Goal: Task Accomplishment & Management: Manage account settings

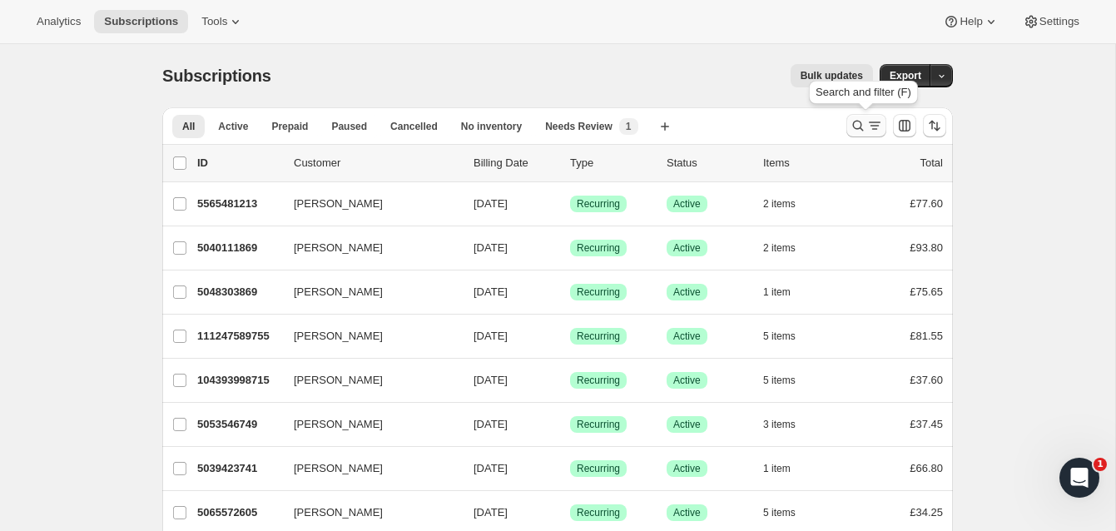
click at [856, 120] on icon "Search and filter results" at bounding box center [858, 125] width 17 height 17
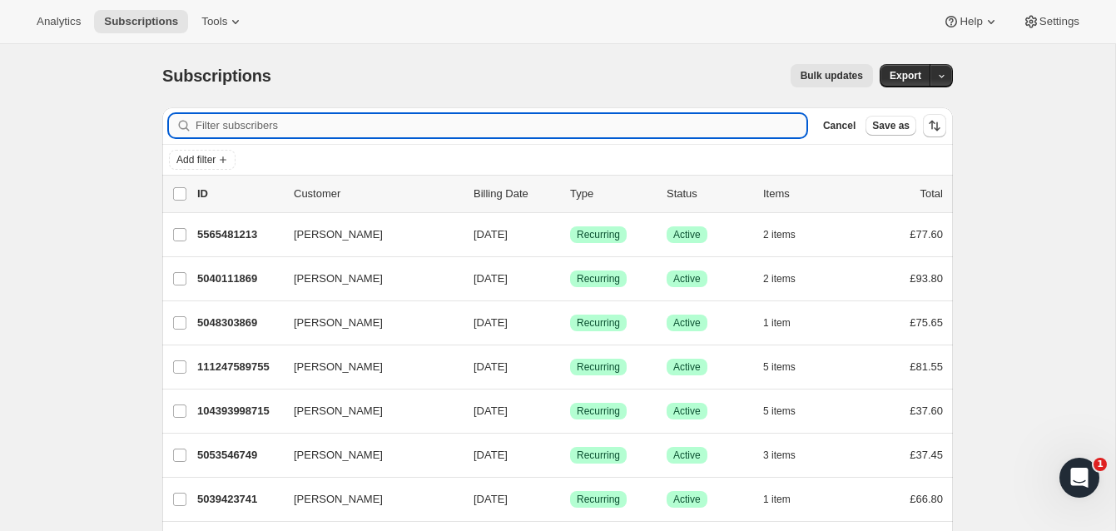
click at [380, 126] on input "Filter subscribers" at bounding box center [501, 125] width 611 height 23
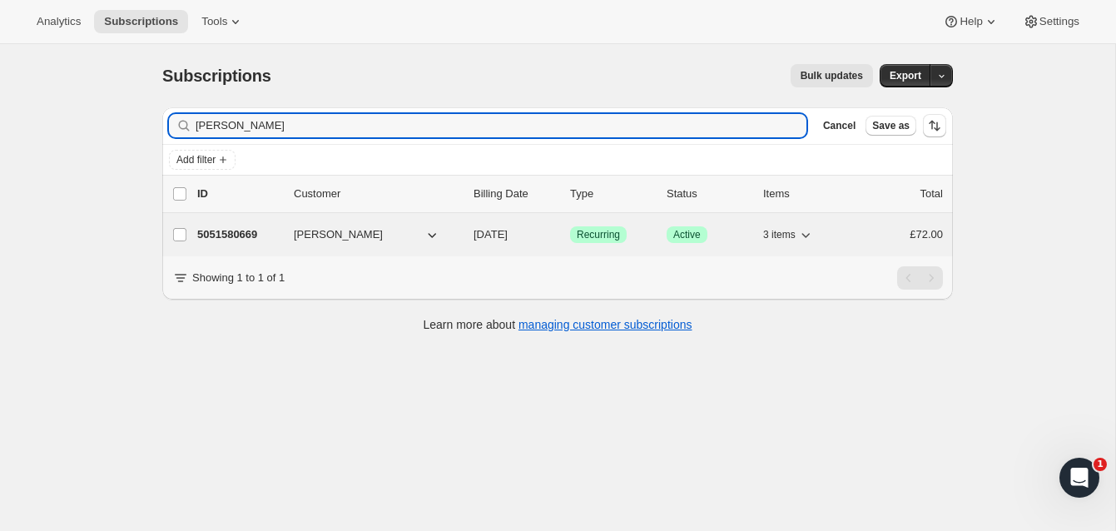
type input "[PERSON_NAME]"
click at [251, 234] on p "5051580669" at bounding box center [238, 234] width 83 height 17
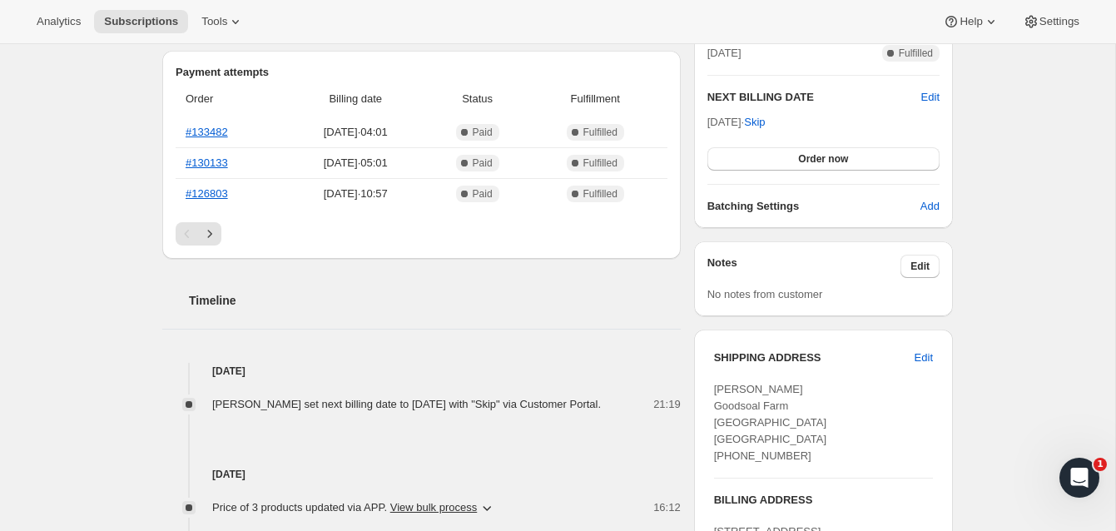
scroll to position [414, 0]
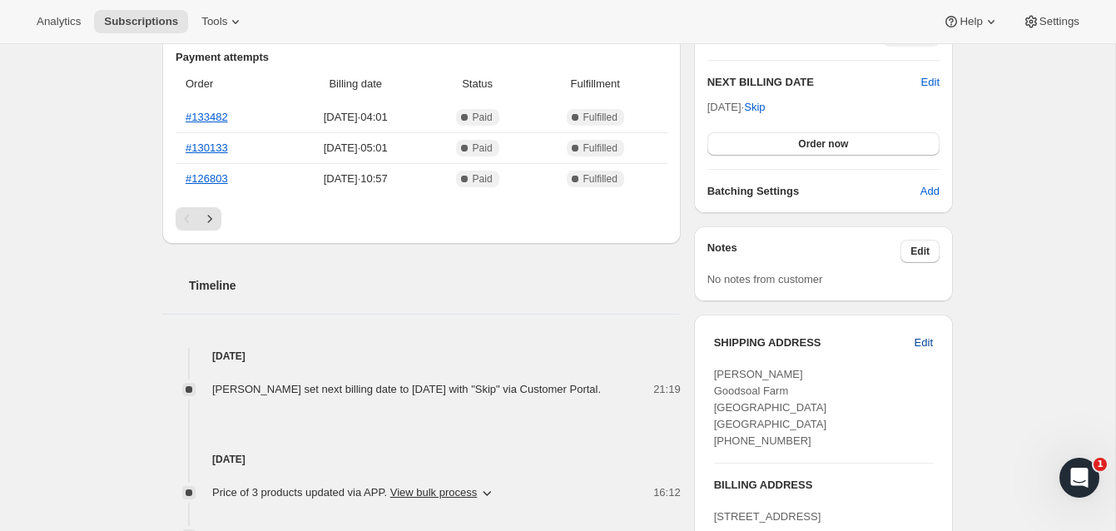
drag, startPoint x: 251, startPoint y: 234, endPoint x: 923, endPoint y: 340, distance: 679.9
click at [923, 340] on span "Edit" at bounding box center [924, 343] width 18 height 17
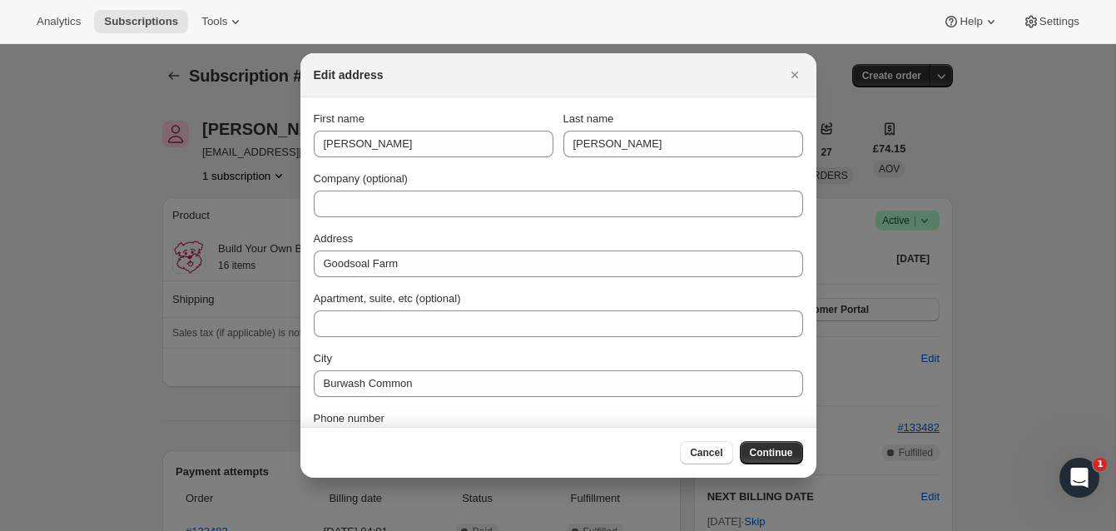
scroll to position [0, 0]
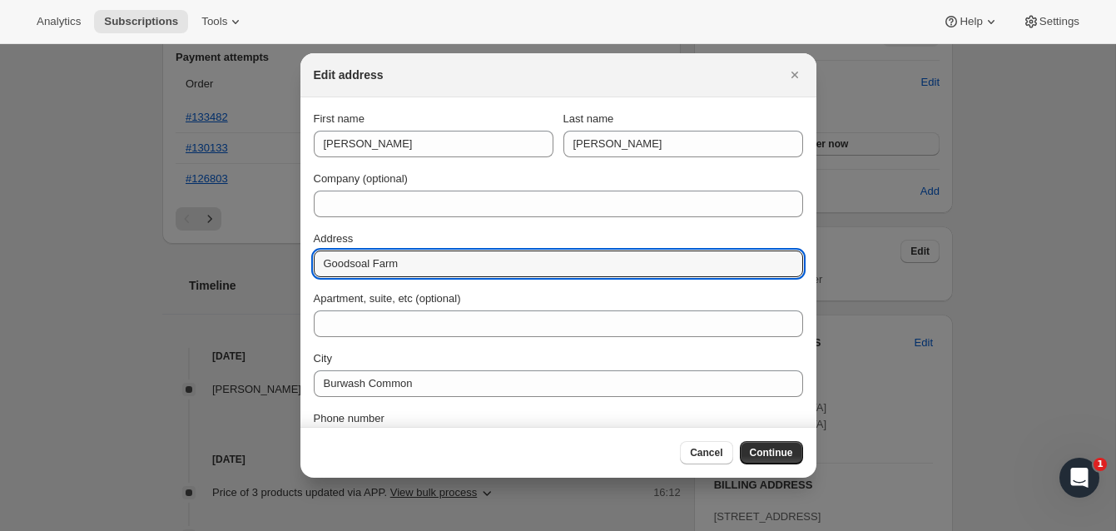
drag, startPoint x: 923, startPoint y: 340, endPoint x: 309, endPoint y: 256, distance: 619.8
click at [309, 256] on section "First name [PERSON_NAME] Last name [PERSON_NAME] Company (optional) Address [GE…" at bounding box center [558, 313] width 516 height 433
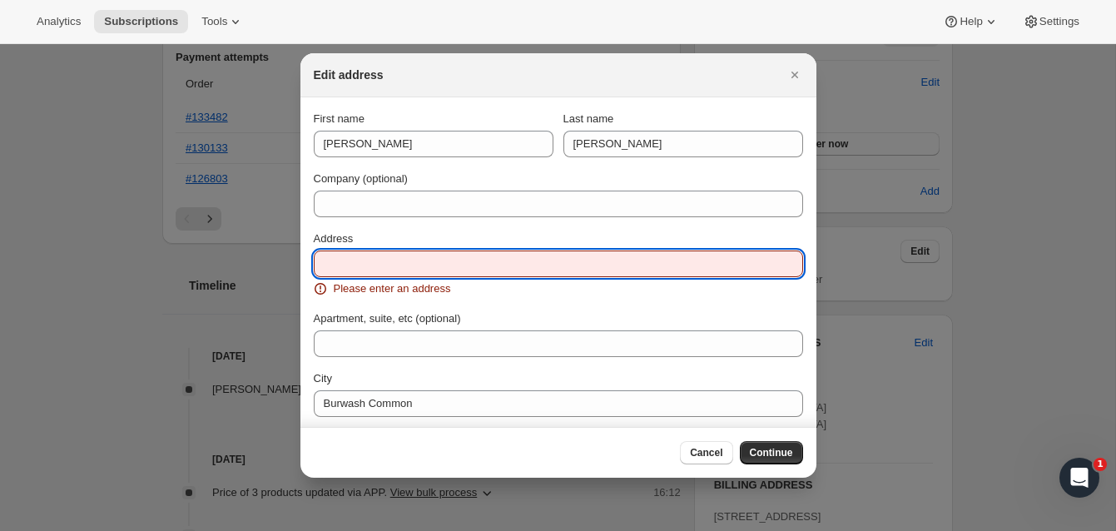
paste input "[STREET_ADDRESS]"
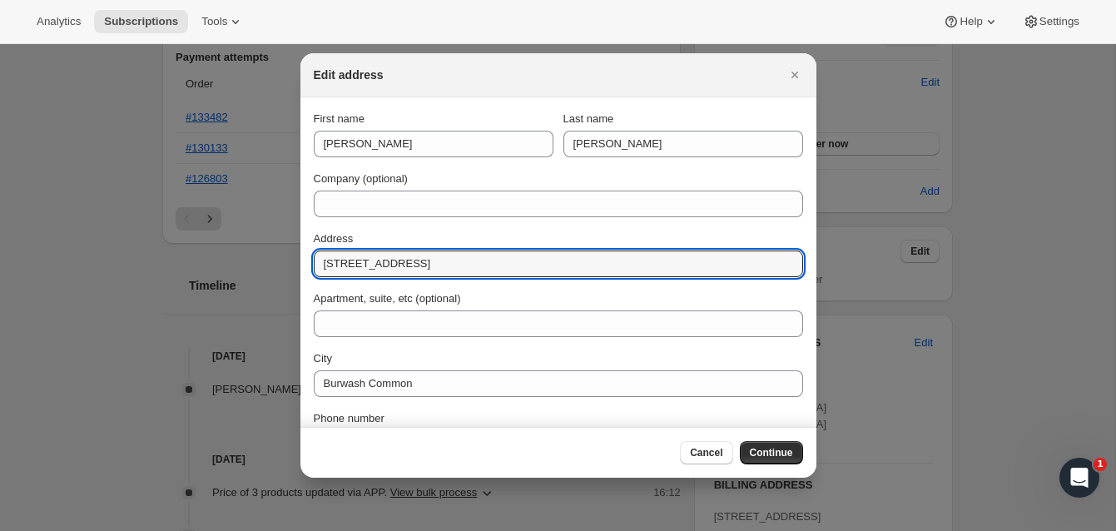
type input "[STREET_ADDRESS]"
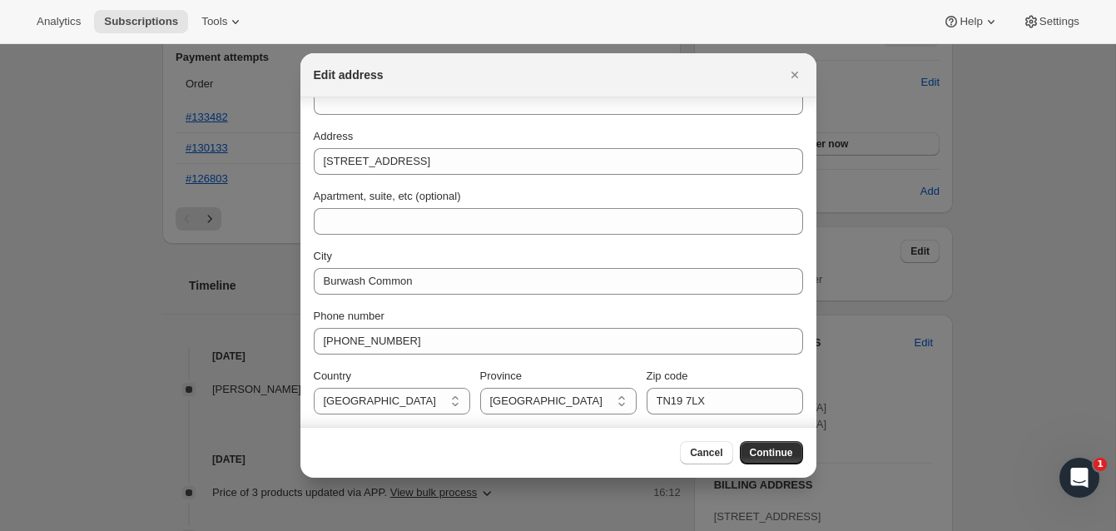
scroll to position [103, 0]
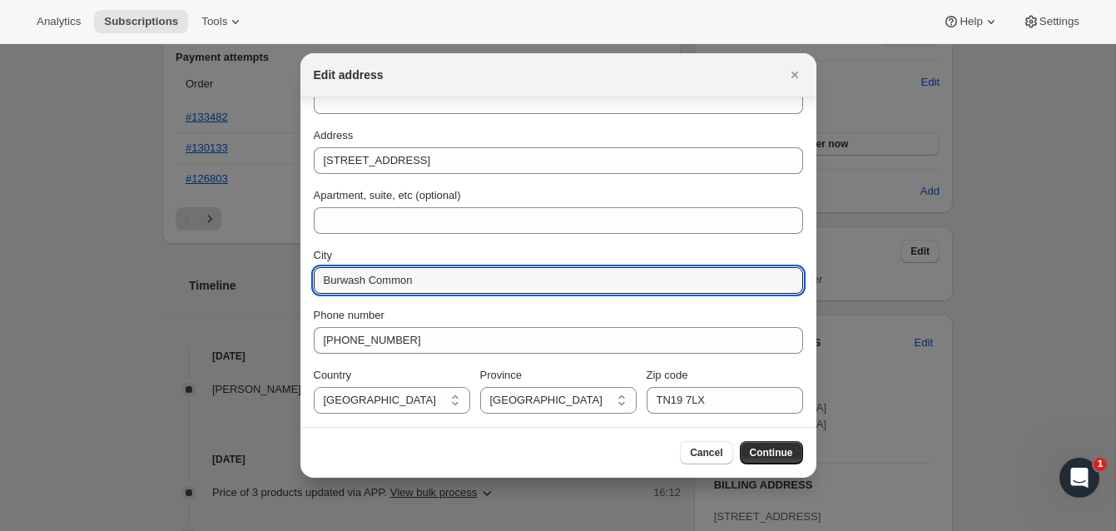
drag, startPoint x: 419, startPoint y: 282, endPoint x: 297, endPoint y: 275, distance: 121.7
click at [337, 280] on input "City" at bounding box center [558, 280] width 489 height 27
paste input "[GEOGRAPHIC_DATA]"
type input "[GEOGRAPHIC_DATA]"
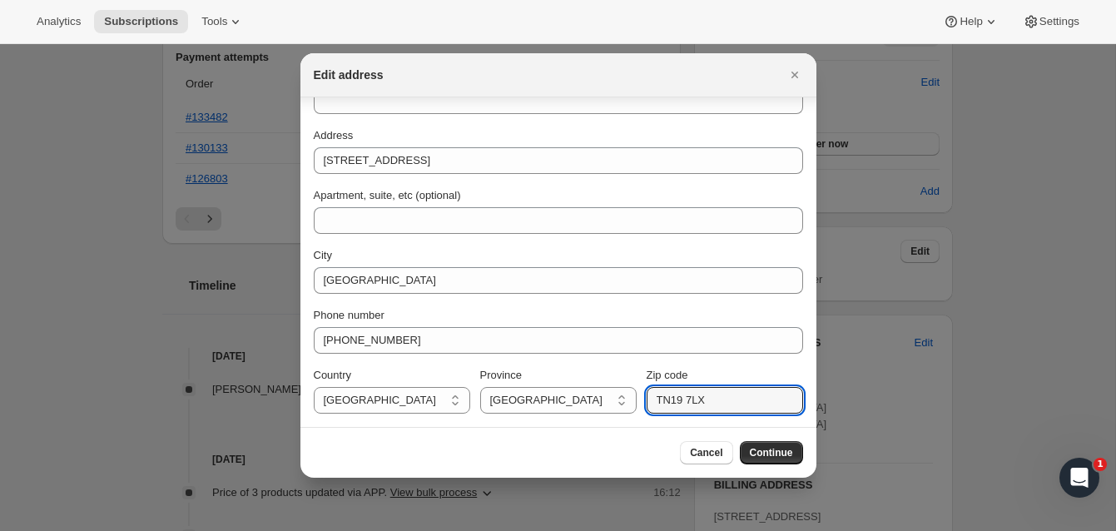
drag, startPoint x: 697, startPoint y: 400, endPoint x: 639, endPoint y: 394, distance: 58.6
click at [639, 394] on div "Country [GEOGRAPHIC_DATA] [GEOGRAPHIC_DATA] Province [GEOGRAPHIC_DATA] [GEOGRAP…" at bounding box center [558, 390] width 489 height 47
click at [666, 397] on input "Zip code" at bounding box center [725, 400] width 156 height 27
paste input "SW1V 2EX"
type input "SW1V 2EX"
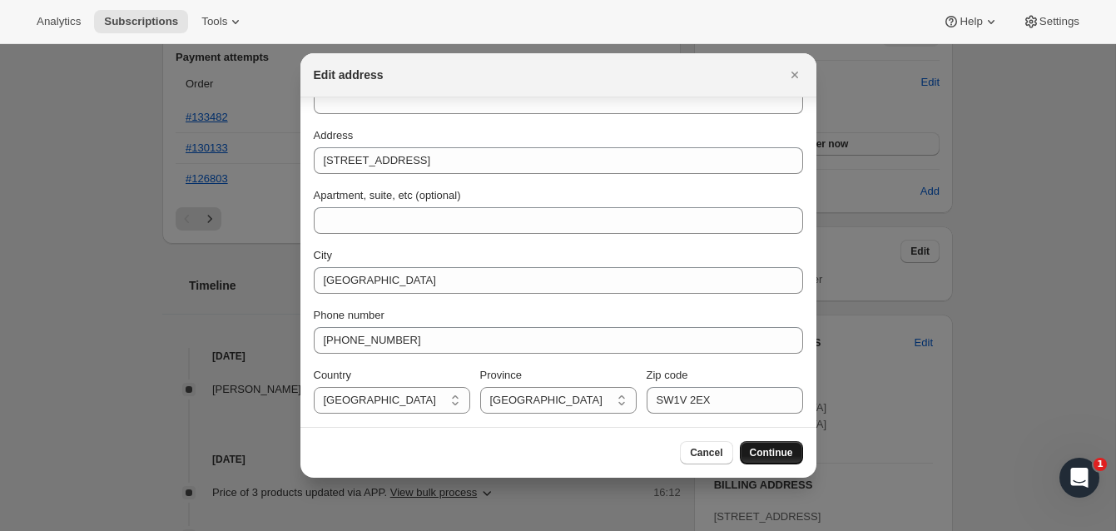
click at [758, 448] on span "Continue" at bounding box center [771, 452] width 43 height 13
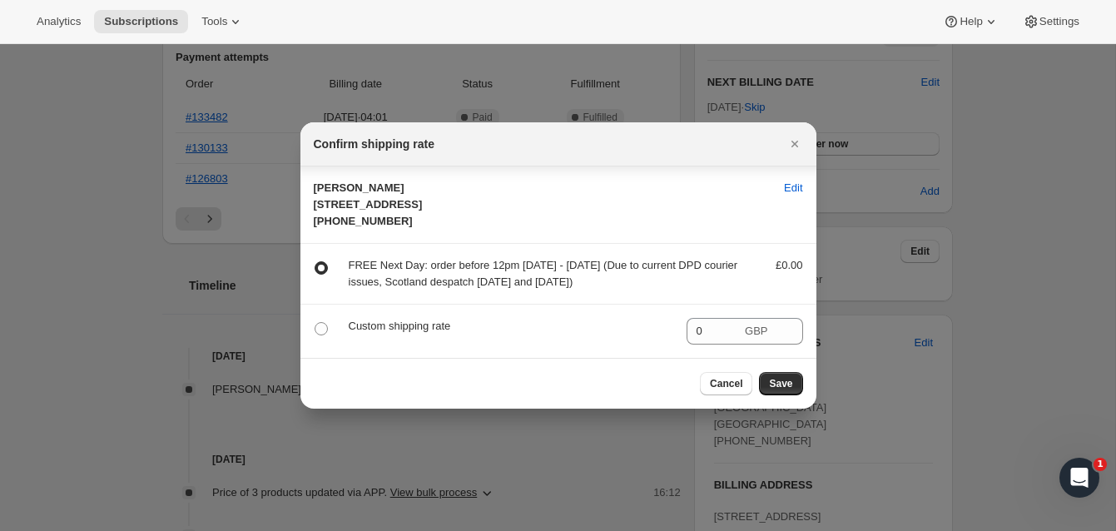
scroll to position [0, 0]
click at [786, 392] on button "Save" at bounding box center [780, 383] width 43 height 23
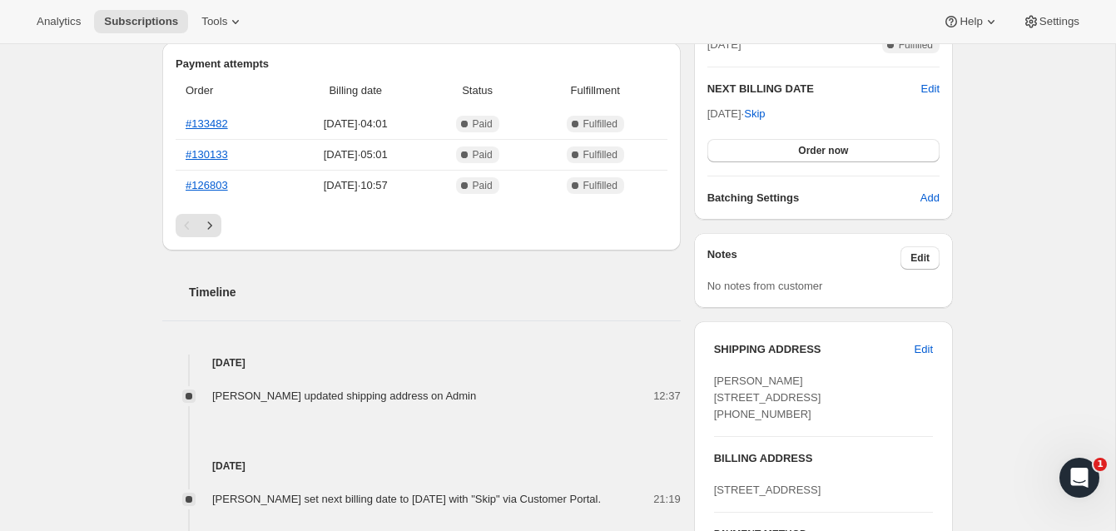
scroll to position [445, 0]
